Goal: Navigation & Orientation: Find specific page/section

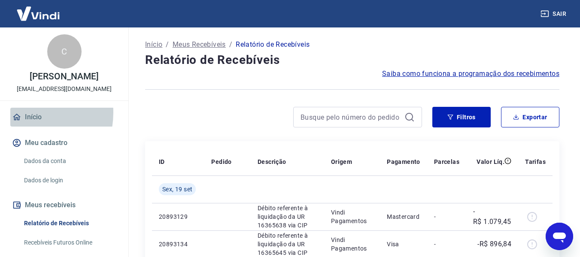
click at [22, 121] on link "Início" at bounding box center [64, 117] width 108 height 19
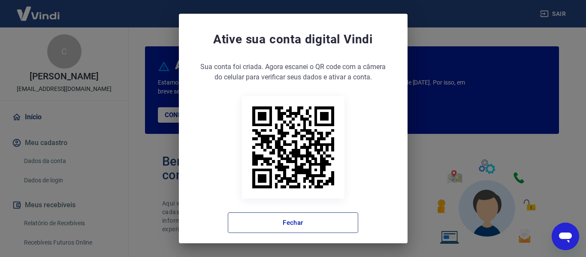
click at [297, 229] on button "Fechar" at bounding box center [293, 222] width 130 height 21
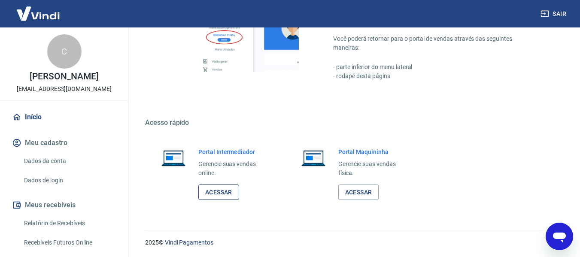
scroll to position [536, 0]
click at [218, 188] on link "Acessar" at bounding box center [218, 192] width 41 height 16
